Goal: Task Accomplishment & Management: Complete application form

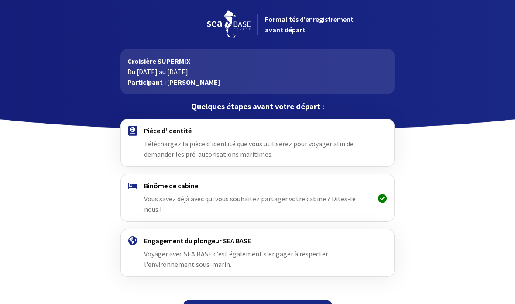
click at [270, 140] on font "Téléchargez la pièce d'identité que vous utiliserez pour voyager afin de demand…" at bounding box center [248, 148] width 209 height 19
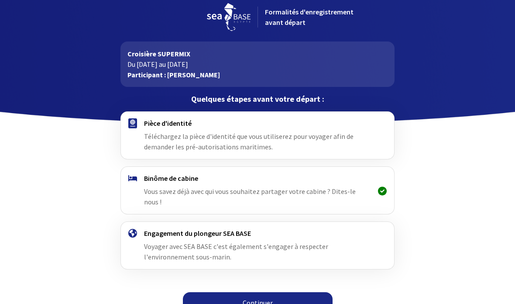
scroll to position [11, 0]
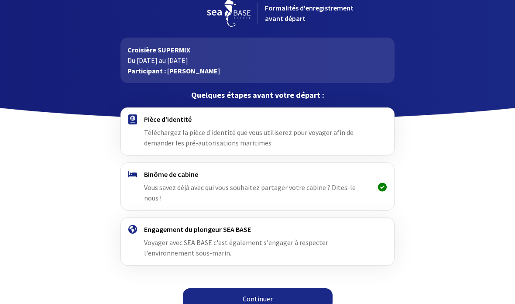
click at [262, 294] on font "Continuer" at bounding box center [258, 298] width 30 height 9
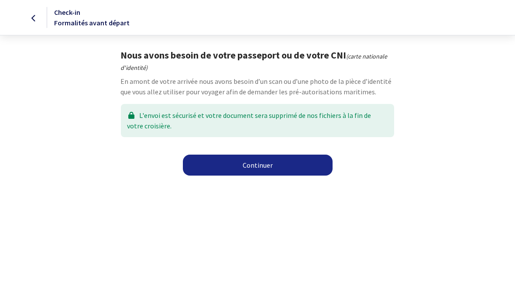
click at [276, 161] on link "Continuer" at bounding box center [258, 164] width 150 height 21
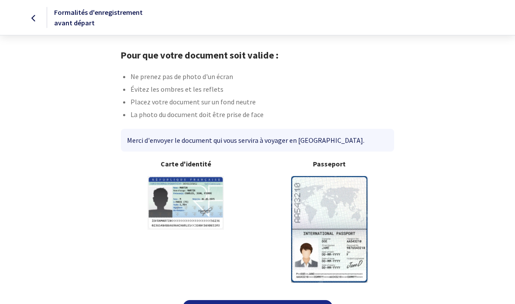
click at [194, 197] on img at bounding box center [186, 203] width 76 height 54
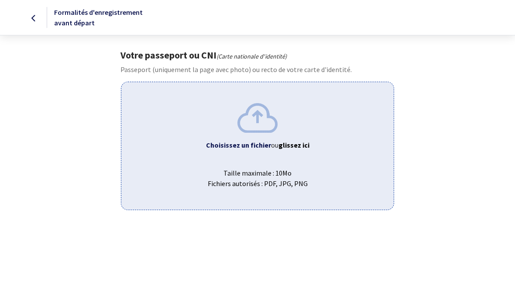
click at [262, 125] on img at bounding box center [257, 117] width 40 height 29
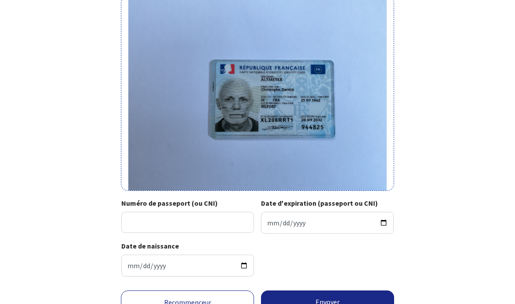
scroll to position [86, 0]
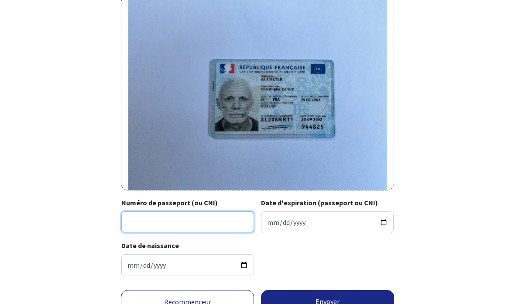
click at [170, 218] on input "Numéro de passeport (ou CNI)" at bounding box center [187, 222] width 133 height 21
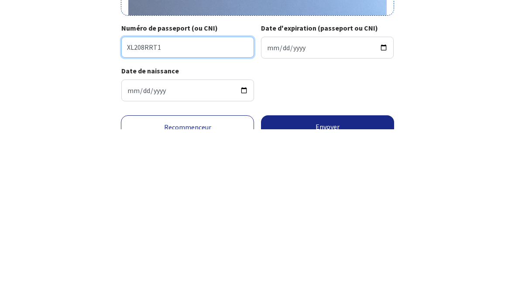
type input "XL208RRT1"
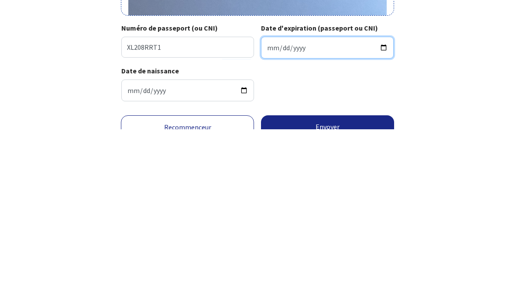
click at [305, 212] on input "Date d'expiration (passeport ou CNI)" at bounding box center [327, 223] width 133 height 22
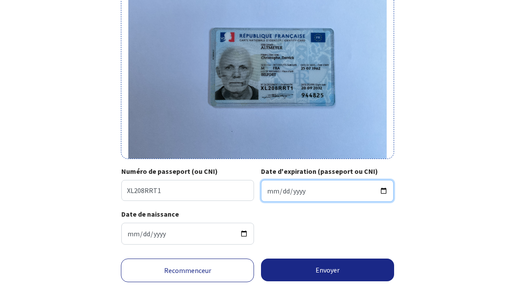
click at [370, 181] on input "2025-09-20" at bounding box center [327, 191] width 133 height 22
type input "2032-09-20"
click at [329, 265] on font "Envoyer" at bounding box center [328, 269] width 24 height 9
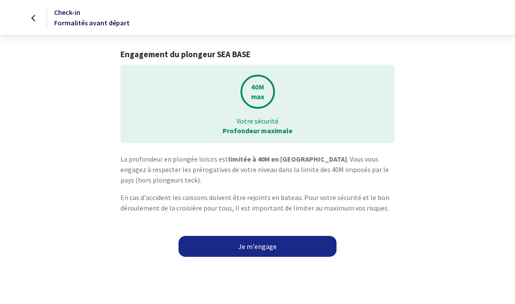
click at [268, 243] on link "Je m'engage" at bounding box center [257, 246] width 158 height 21
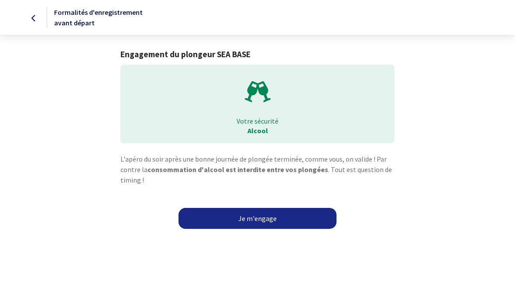
click at [265, 214] on font "Je m'engage" at bounding box center [257, 218] width 38 height 9
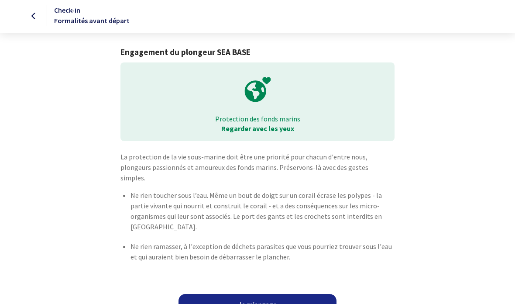
scroll to position [7, 0]
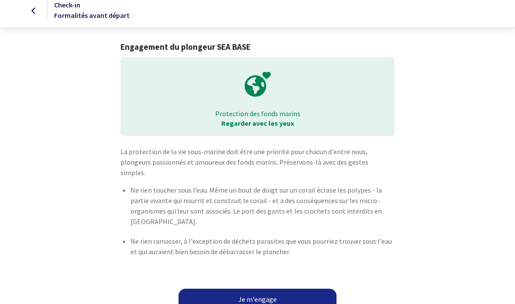
click at [258, 291] on link "Je m'engage" at bounding box center [257, 298] width 158 height 21
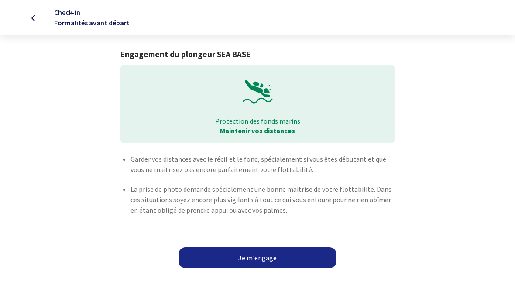
click at [262, 253] on link "Je m'engage" at bounding box center [257, 257] width 158 height 21
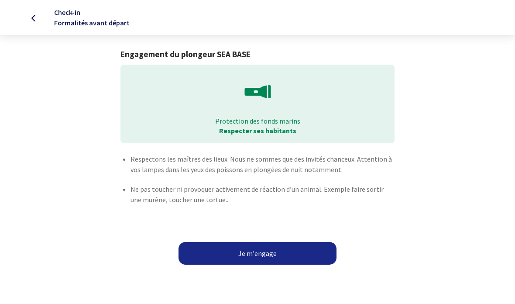
click at [264, 251] on button "Je m'engage" at bounding box center [257, 253] width 158 height 23
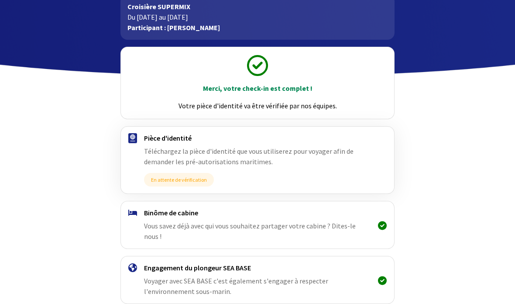
scroll to position [58, 0]
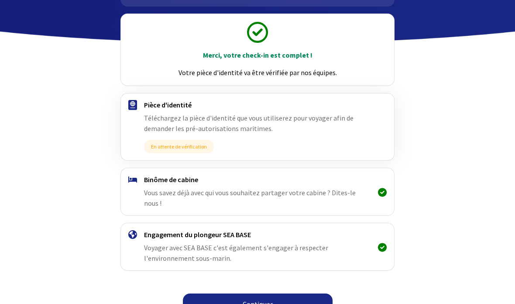
scroll to position [93, 0]
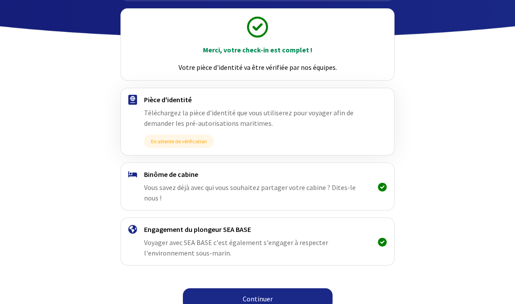
click at [263, 294] on font "Continuer" at bounding box center [258, 298] width 30 height 9
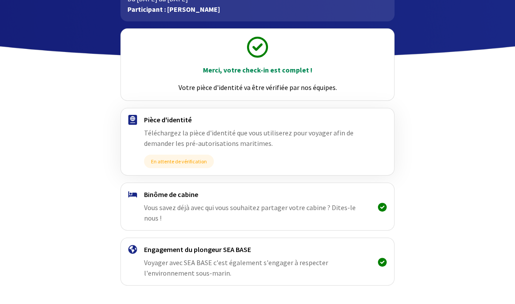
scroll to position [93, 0]
